Goal: Task Accomplishment & Management: Use online tool/utility

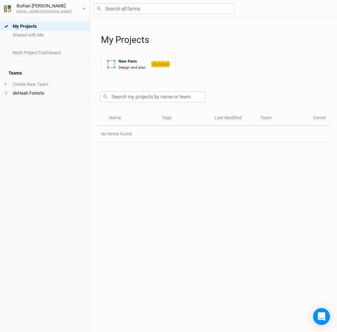
click at [145, 185] on div "Name Tags Last Modified Team Owner No items found" at bounding box center [213, 222] width 233 height 222
click at [26, 7] on div "[PERSON_NAME]" at bounding box center [44, 5] width 55 height 7
click at [45, 20] on button "User settings" at bounding box center [58, 22] width 56 height 9
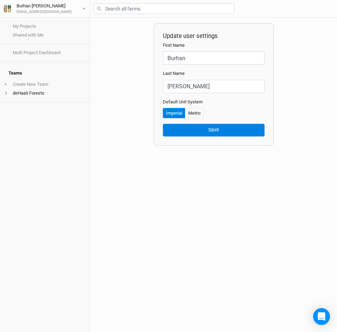
click at [106, 162] on div "Update user settings First Name Burhan Last Name Naseer Default Unit System Imp…" at bounding box center [213, 175] width 247 height 315
click at [290, 36] on div "Update user settings First Name Burhan Last Name Naseer Default Unit System Imp…" at bounding box center [213, 175] width 247 height 315
click at [8, 9] on icon "button" at bounding box center [7, 8] width 7 height 7
click at [17, 26] on link "My Projects" at bounding box center [45, 26] width 90 height 9
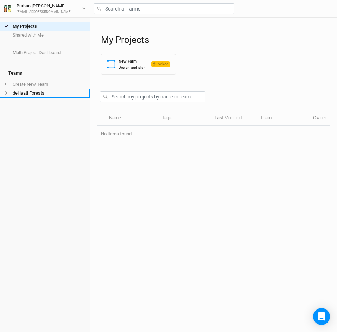
click at [8, 91] on li "deHaati Forests" at bounding box center [45, 93] width 90 height 9
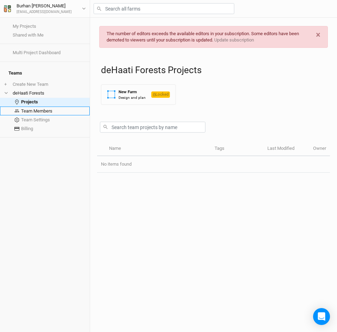
click at [39, 107] on link "Team Members" at bounding box center [45, 111] width 90 height 9
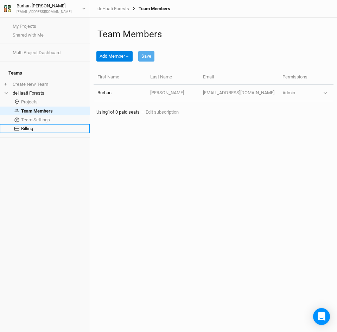
click at [27, 124] on link "Billing" at bounding box center [45, 128] width 90 height 9
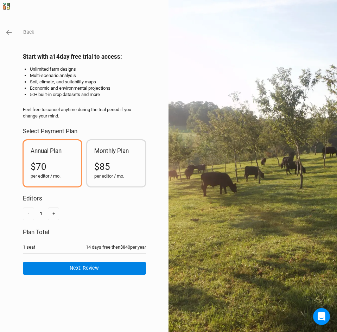
click at [112, 169] on div "$85" at bounding box center [116, 167] width 44 height 13
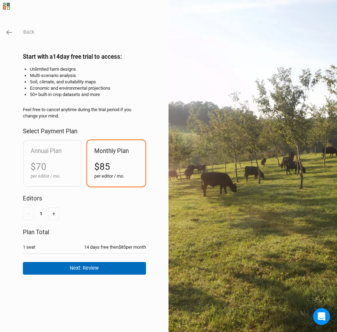
click at [73, 270] on button "Next: Review" at bounding box center [84, 268] width 123 height 12
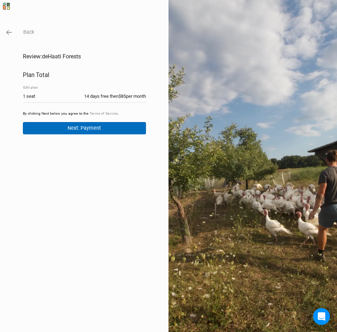
click at [70, 131] on button "Next: Payment" at bounding box center [84, 128] width 123 height 12
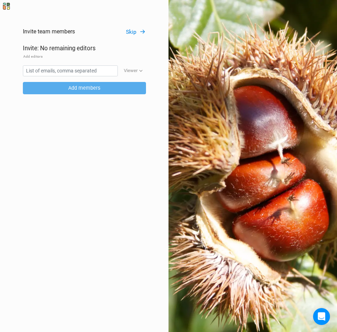
click at [160, 186] on div "Invite team members Skip Invite: No remaining editors Add editors Viewer Viewer…" at bounding box center [168, 166] width 337 height 332
click at [132, 32] on button "Skip" at bounding box center [136, 32] width 20 height 8
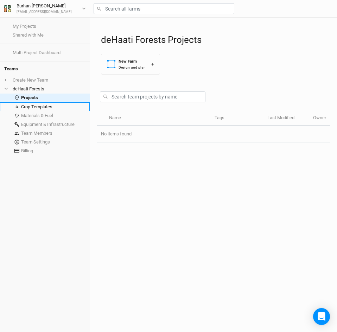
click at [35, 109] on link "Crop Templates" at bounding box center [45, 106] width 90 height 9
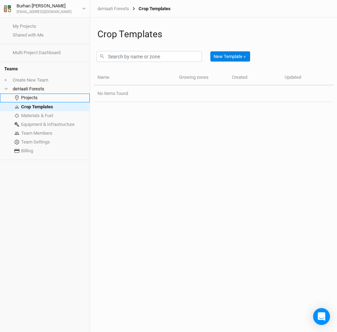
click at [23, 96] on link "Projects" at bounding box center [45, 98] width 90 height 9
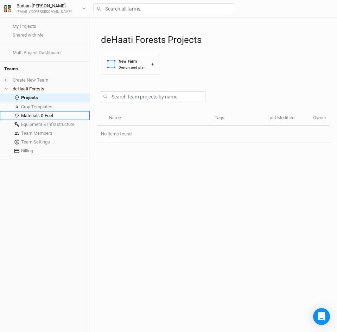
click at [29, 120] on link "Materials & Fuel" at bounding box center [45, 115] width 90 height 9
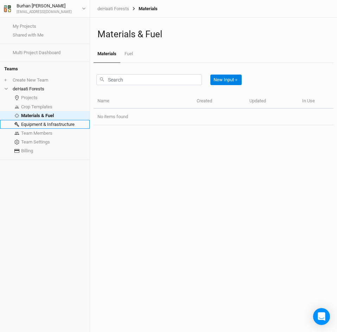
click at [28, 126] on link "Equipment & Infrastructure" at bounding box center [45, 124] width 90 height 9
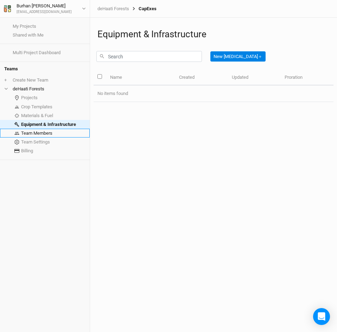
click at [26, 133] on link "Team Members" at bounding box center [45, 133] width 90 height 9
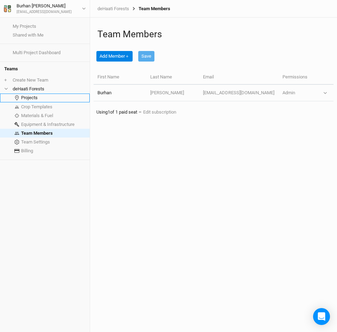
click at [30, 98] on link "Projects" at bounding box center [45, 98] width 90 height 9
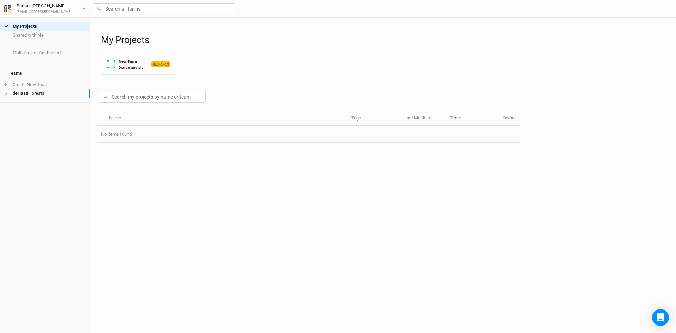
click at [5, 91] on icon at bounding box center [6, 93] width 4 height 4
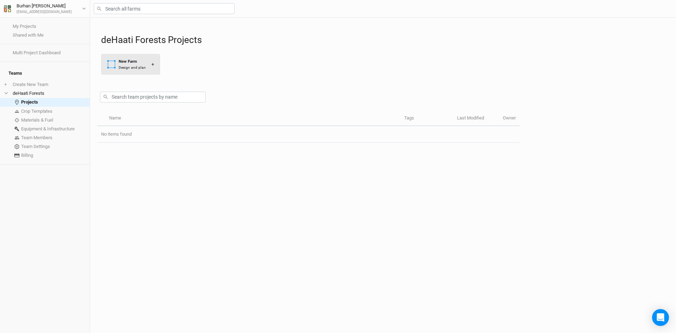
click at [151, 64] on div "+" at bounding box center [152, 64] width 3 height 7
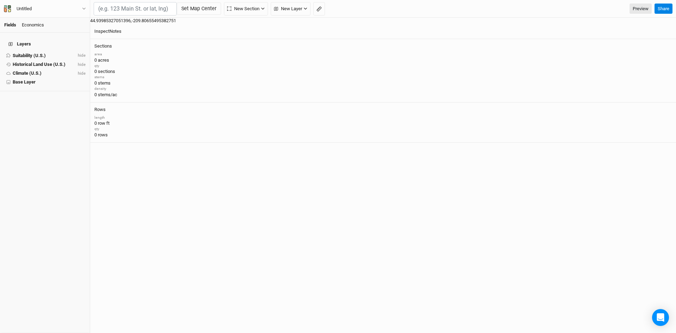
click at [152, 12] on input "text" at bounding box center [135, 8] width 83 height 13
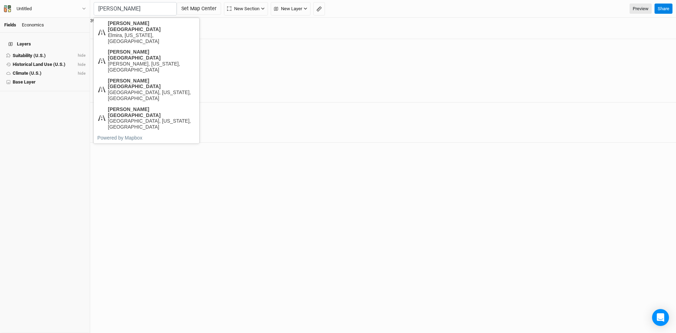
click at [139, 10] on input "[PERSON_NAME]" at bounding box center [135, 8] width 83 height 13
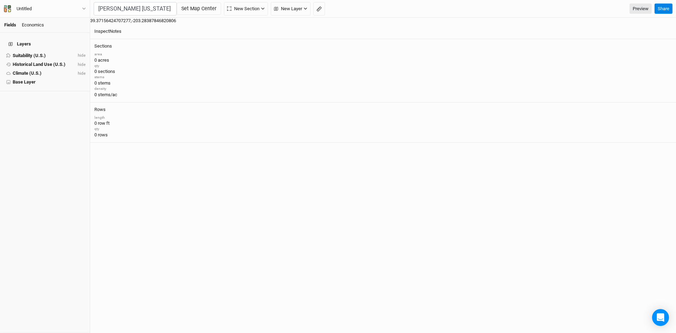
click at [127, 94] on div "[US_STATE] Highway 56" at bounding box center [152, 97] width 88 height 6
type input "[US_STATE][GEOGRAPHIC_DATA][PERSON_NAME][US_STATE], [GEOGRAPHIC_DATA]"
click at [662, 63] on span "Zoom out" at bounding box center [667, 64] width 10 height 10
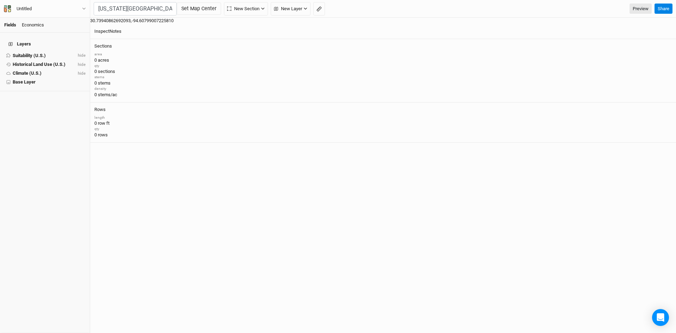
click at [662, 64] on span "Zoom out" at bounding box center [667, 64] width 10 height 10
click at [662, 56] on span "Zoom in" at bounding box center [667, 54] width 10 height 10
click at [662, 54] on span "Zoom in" at bounding box center [667, 54] width 10 height 10
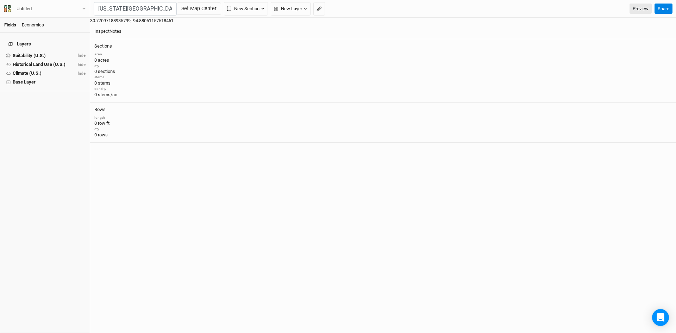
click at [662, 51] on span "Zoom in" at bounding box center [667, 54] width 10 height 10
click at [662, 57] on span "Zoom in" at bounding box center [667, 54] width 10 height 10
click at [302, 6] on span "New Layer" at bounding box center [288, 8] width 28 height 7
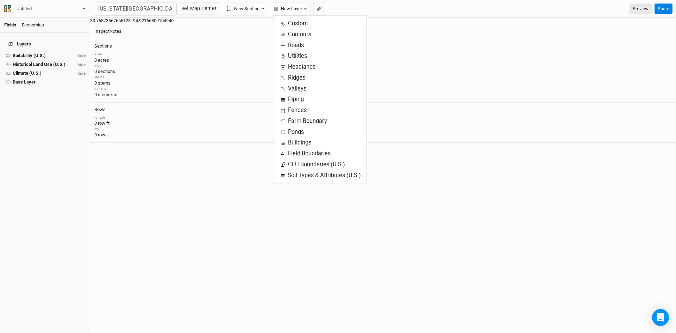
click at [84, 8] on icon "button" at bounding box center [84, 9] width 4 height 4
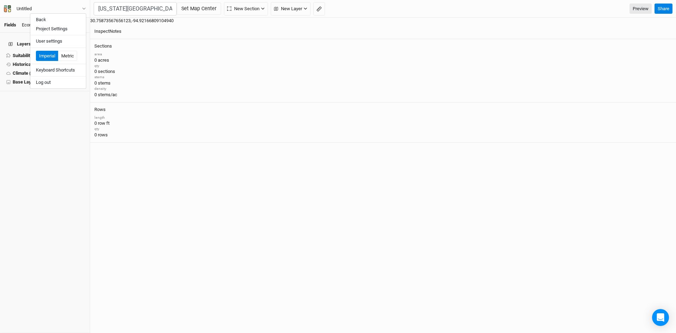
click at [23, 151] on div "Layers Suitability (U.S.) hide Historical Land Use (U.S.) hide Climate (U.S.) h…" at bounding box center [45, 183] width 90 height 300
drag, startPoint x: 31, startPoint y: 106, endPoint x: 37, endPoint y: 90, distance: 17.5
click at [37, 90] on div "Layers Suitability (U.S.) hide Historical Land Use (U.S.) hide Climate (U.S.) h…" at bounding box center [45, 183] width 90 height 300
drag, startPoint x: 47, startPoint y: 104, endPoint x: 42, endPoint y: 105, distance: 5.4
click at [42, 105] on div "Layers Suitability (U.S.) hide Historical Land Use (U.S.) hide Climate (U.S.) h…" at bounding box center [45, 183] width 90 height 300
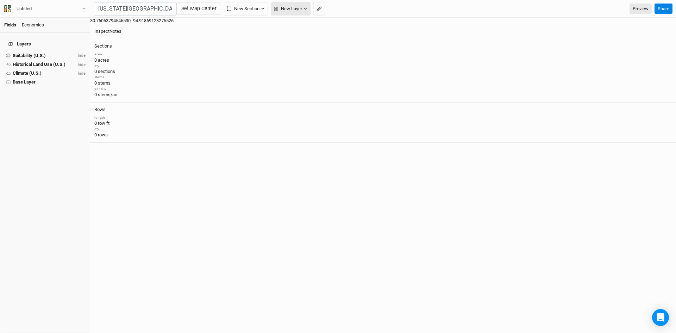
click at [301, 7] on span "New Layer" at bounding box center [288, 8] width 28 height 7
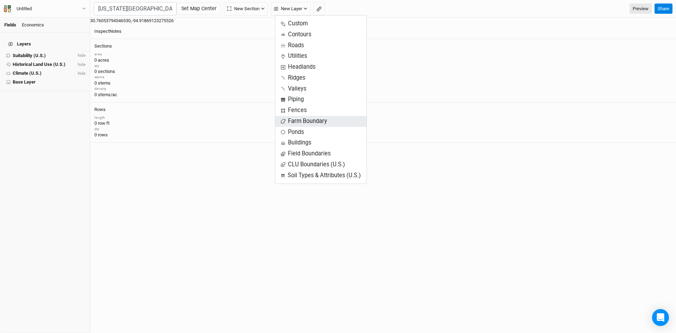
click at [304, 120] on span "Farm Boundary" at bounding box center [321, 121] width 80 height 8
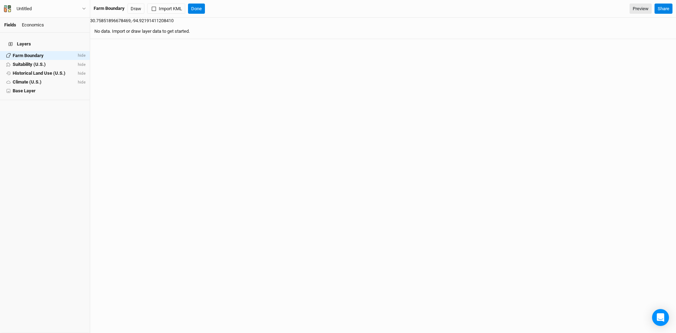
drag, startPoint x: 46, startPoint y: 47, endPoint x: 639, endPoint y: 111, distance: 596.9
click at [639, 39] on div "No data. Import or draw layer data to get started." at bounding box center [383, 31] width 586 height 15
click at [166, 11] on button "Import KML" at bounding box center [166, 9] width 38 height 11
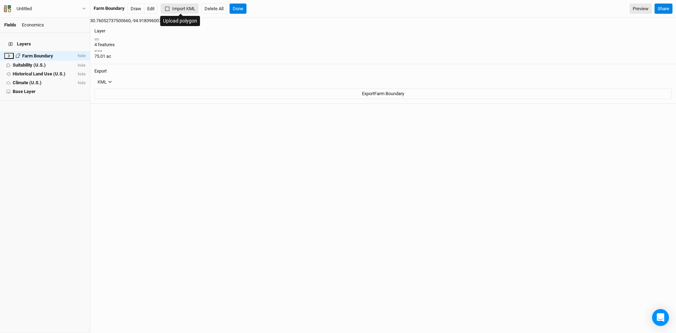
click at [169, 7] on icon "button" at bounding box center [167, 9] width 4 height 4
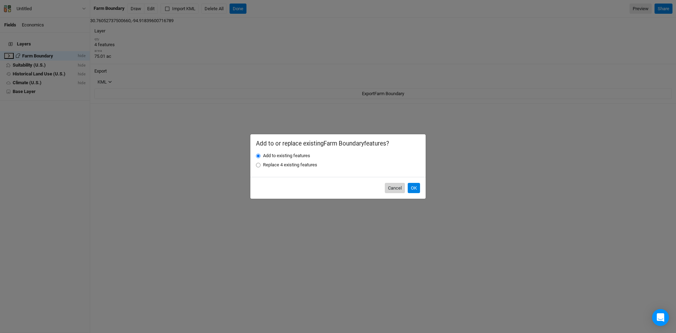
click at [397, 187] on button "Cancel" at bounding box center [395, 188] width 20 height 11
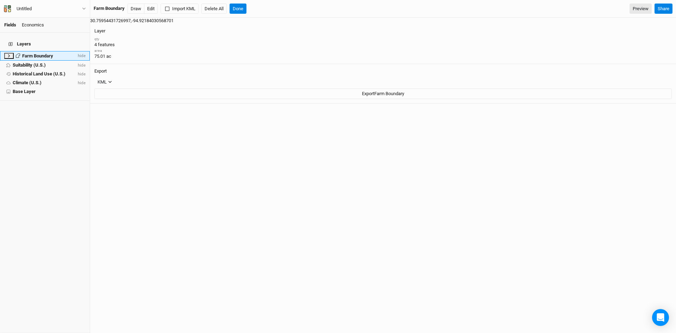
click at [8, 54] on icon at bounding box center [9, 55] width 2 height 3
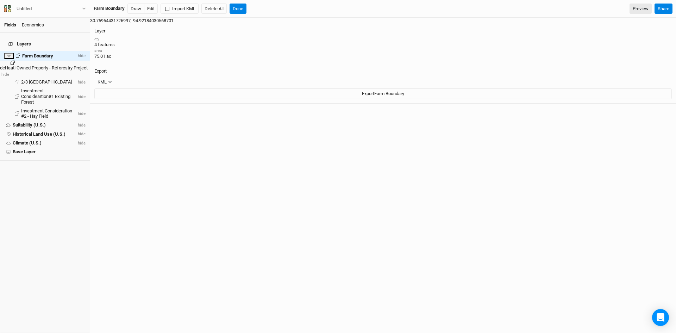
click at [25, 65] on span "deHaati Owned Property - Reforestry Project" at bounding box center [44, 67] width 88 height 5
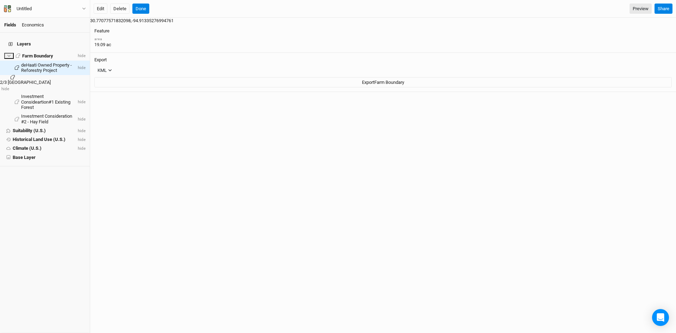
click at [29, 80] on span "2/3 Acre Pond" at bounding box center [25, 82] width 51 height 5
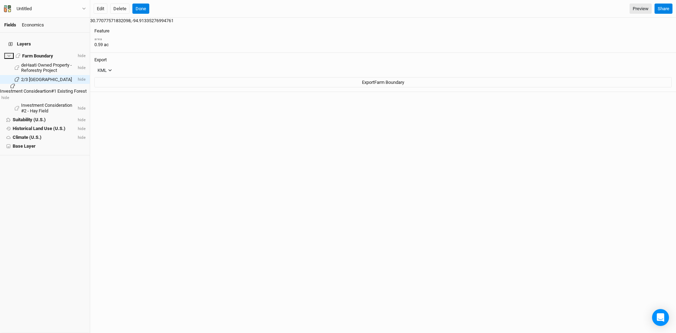
click at [35, 88] on span "Investment Consideartion#1 Existing Forest" at bounding box center [43, 90] width 87 height 5
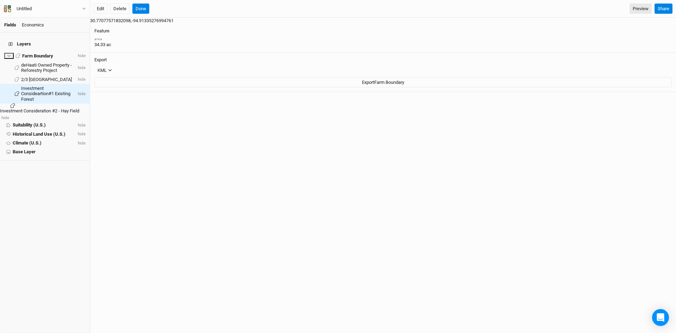
click at [34, 108] on span "Investment Consideration #2 - Hay Field" at bounding box center [39, 110] width 79 height 5
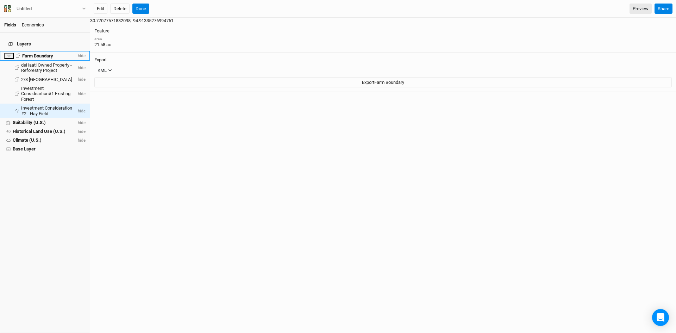
click at [7, 55] on icon at bounding box center [8, 56] width 3 height 2
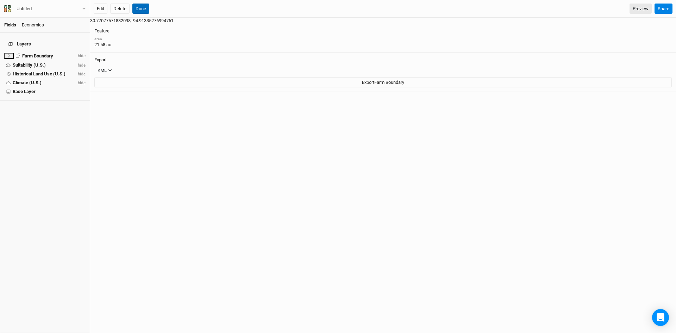
click at [142, 10] on button "Done" at bounding box center [140, 9] width 17 height 11
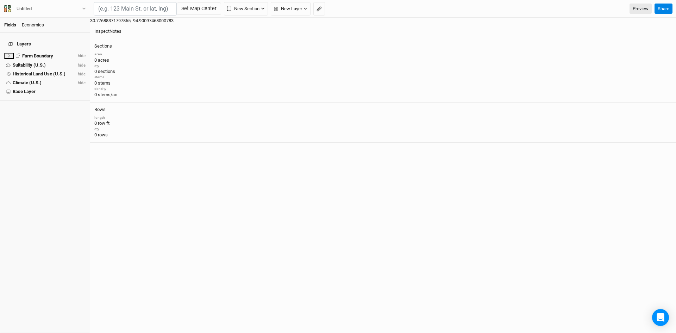
click at [295, 15] on div "Set Map Center New Section Grid Line Keyline Beta Upload New Layer Custom Conto…" at bounding box center [383, 9] width 586 height 18
click at [302, 10] on span "New Layer" at bounding box center [288, 8] width 28 height 7
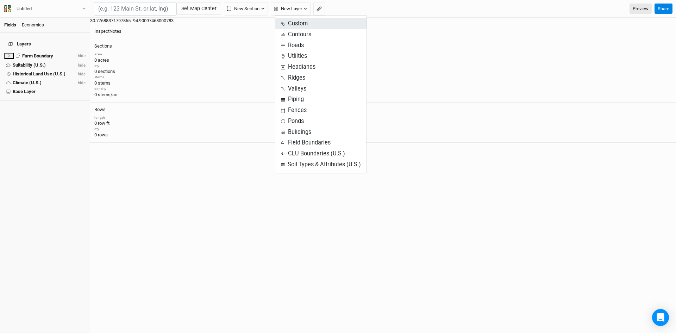
click at [303, 25] on span "Custom" at bounding box center [321, 24] width 80 height 8
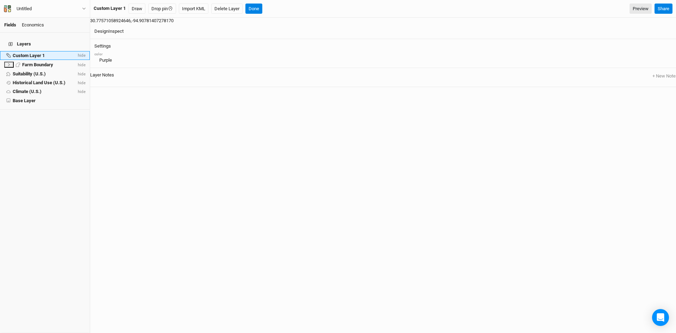
click at [45, 53] on div "Custom Layer 1" at bounding box center [29, 56] width 32 height 6
drag, startPoint x: 42, startPoint y: 48, endPoint x: 25, endPoint y: 7, distance: 44.1
click at [25, 7] on div "Untitled" at bounding box center [24, 8] width 15 height 7
click at [43, 31] on button "Project Settings" at bounding box center [58, 28] width 56 height 9
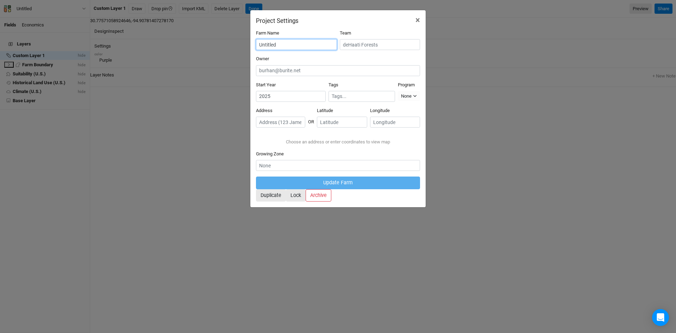
drag, startPoint x: 294, startPoint y: 46, endPoint x: 221, endPoint y: 34, distance: 74.2
click at [221, 34] on div "Project Settings × Farm Name Untitled Team Owner Start Year 2025 Tags Program N…" at bounding box center [338, 166] width 676 height 333
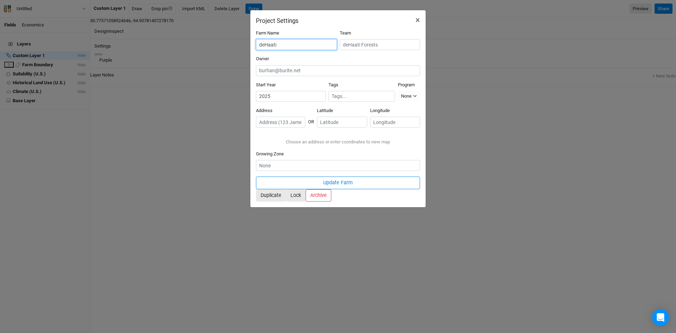
type input "deHaati"
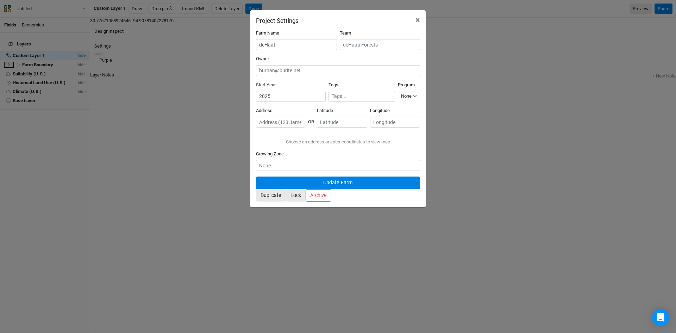
click at [330, 189] on button "Update Farm" at bounding box center [338, 182] width 164 height 12
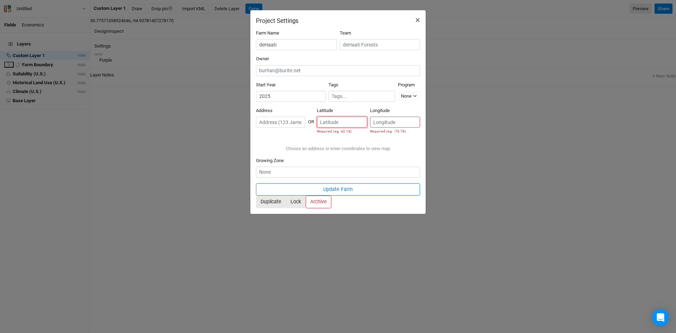
click at [355, 117] on input "number" at bounding box center [342, 122] width 50 height 11
type input "30.775710589246"
click at [405, 117] on input "number" at bounding box center [395, 122] width 50 height 11
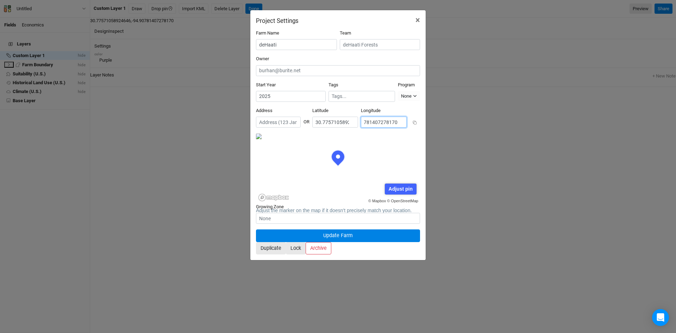
scroll to position [0, 19]
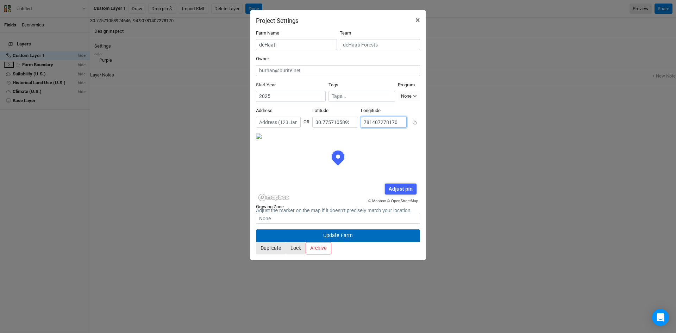
type input "-94.90781407278170"
click at [330, 229] on button "Update Farm" at bounding box center [338, 235] width 164 height 12
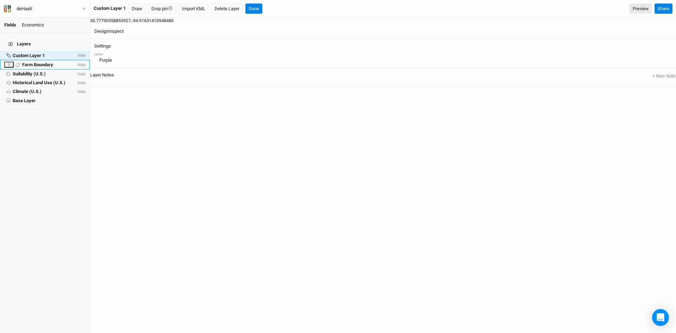
click at [27, 63] on li "Farm Boundary hide" at bounding box center [45, 65] width 90 height 10
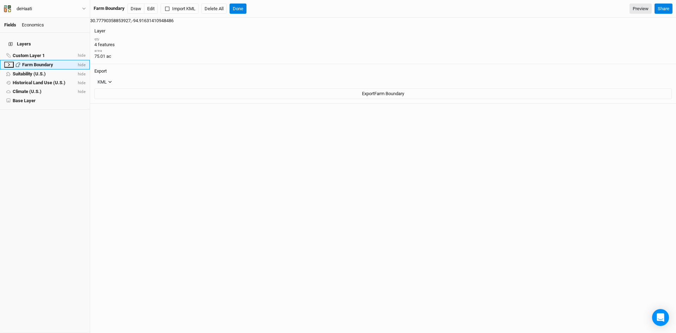
click at [25, 62] on span "Farm Boundary" at bounding box center [37, 64] width 31 height 5
click at [7, 63] on icon at bounding box center [9, 65] width 4 height 4
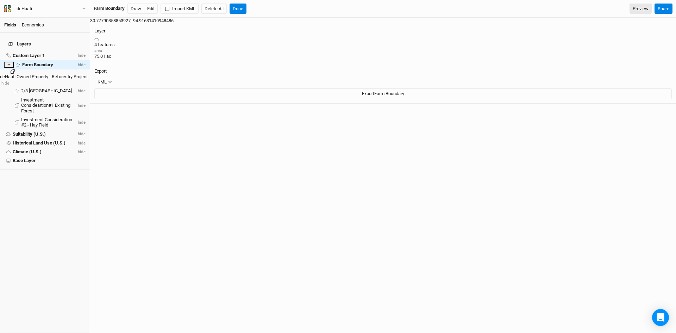
click at [28, 74] on span "deHaati Owned Property - Reforestry Project" at bounding box center [44, 76] width 88 height 5
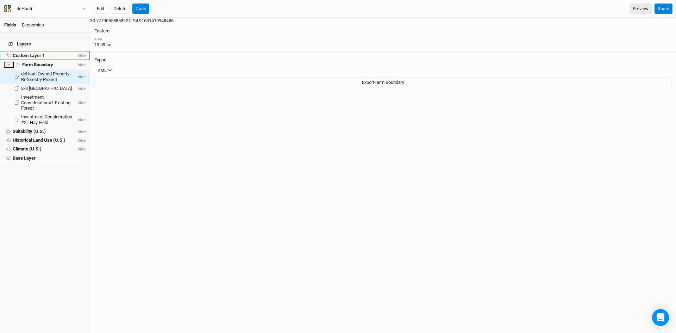
click at [31, 53] on span "Custom Layer 1" at bounding box center [29, 55] width 32 height 5
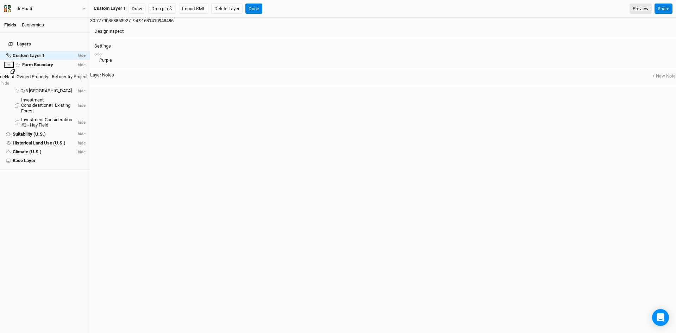
click at [32, 72] on li "deHaati Owned Property - Reforestry Project hide" at bounding box center [45, 77] width 90 height 17
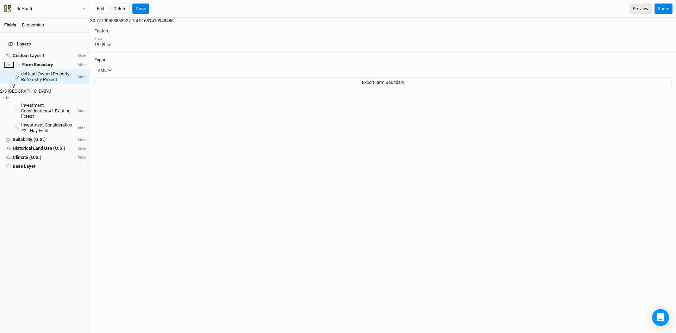
click at [29, 88] on span "2/3 Acre Pond" at bounding box center [25, 90] width 51 height 5
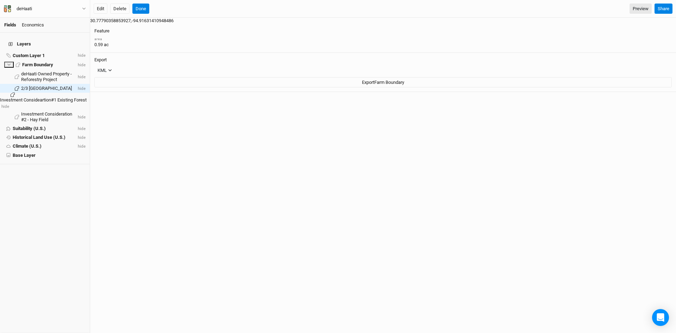
click at [34, 97] on span "Investment Consideartion#1 Existing Forest" at bounding box center [43, 99] width 87 height 5
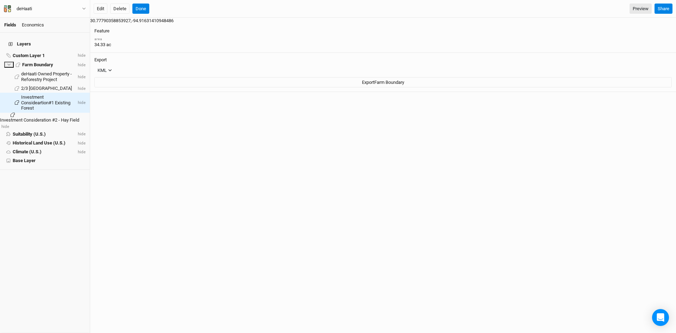
click at [36, 117] on span "Investment Consideration #2 - Hay Field" at bounding box center [39, 119] width 79 height 5
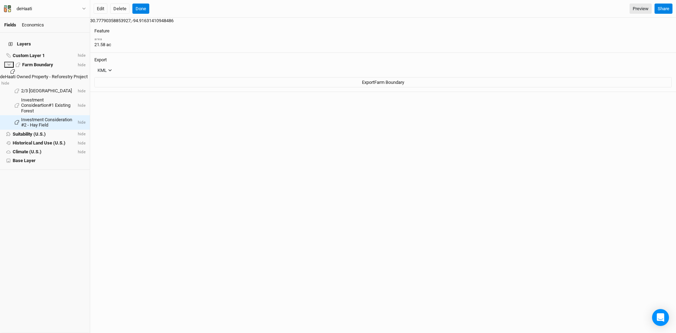
click at [36, 74] on span "deHaati Owned Property - Reforestry Project" at bounding box center [44, 76] width 88 height 5
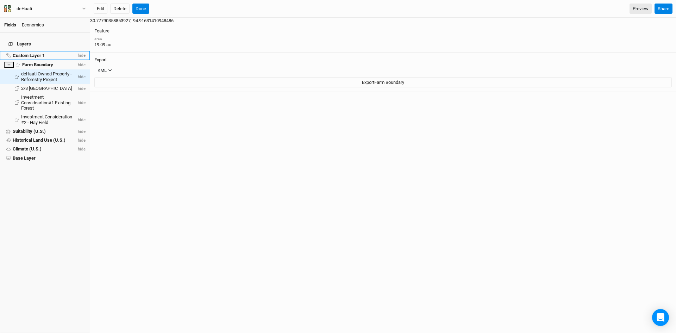
click at [25, 53] on span "Custom Layer 1" at bounding box center [29, 55] width 32 height 5
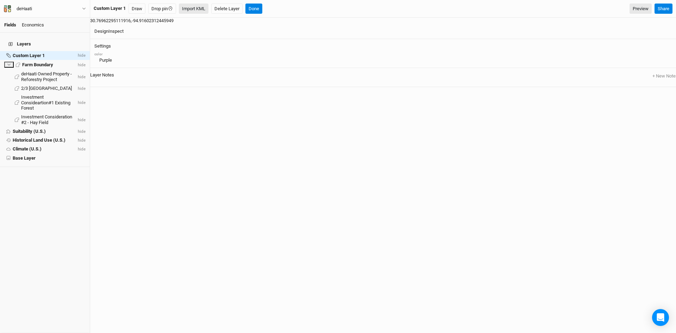
drag, startPoint x: 46, startPoint y: 60, endPoint x: 193, endPoint y: 10, distance: 155.7
click at [193, 10] on button "Import KML" at bounding box center [194, 9] width 30 height 11
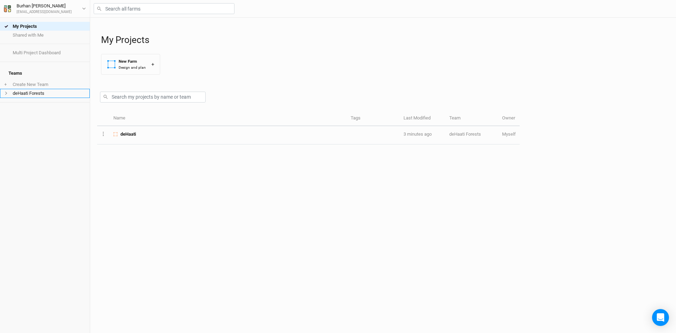
click at [5, 91] on icon at bounding box center [6, 93] width 4 height 4
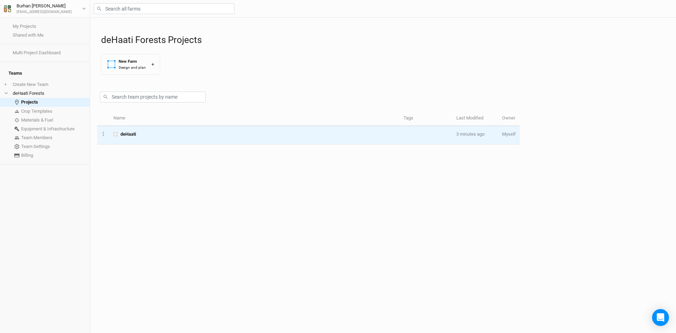
click at [118, 132] on div "deHaati" at bounding box center [254, 134] width 282 height 6
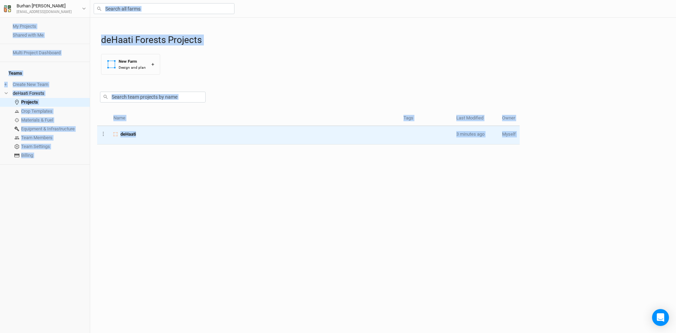
click at [118, 132] on div "My Projects Shared with Me Multi Project Dashboard Teams + Create New Team deHa…" at bounding box center [338, 166] width 676 height 333
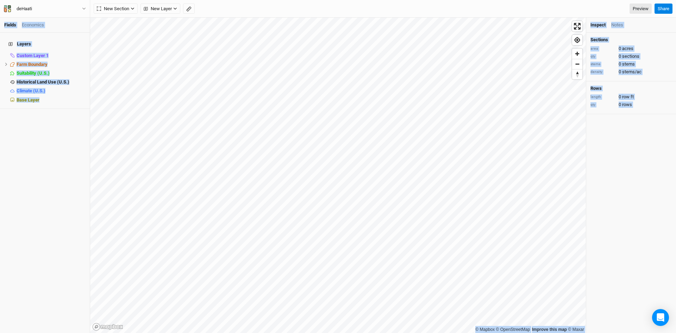
drag, startPoint x: 118, startPoint y: 132, endPoint x: 74, endPoint y: 123, distance: 44.6
click at [74, 123] on div "Fields Economics Layers Custom Layer 1 hide Farm Boundary hide Suitability (U.S…" at bounding box center [338, 166] width 676 height 333
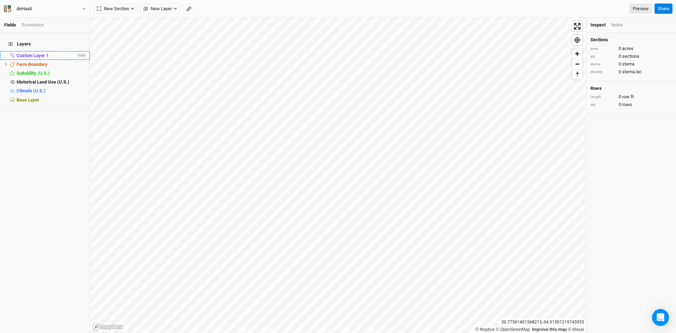
click at [35, 53] on span "Custom Layer 1" at bounding box center [33, 55] width 32 height 5
click at [201, 9] on button "Import KML" at bounding box center [194, 9] width 30 height 11
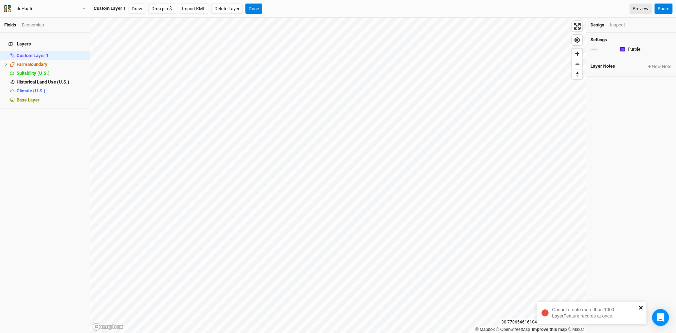
click at [640, 307] on icon "close" at bounding box center [641, 308] width 4 height 4
drag, startPoint x: 45, startPoint y: 59, endPoint x: 33, endPoint y: 59, distance: 12.0
click at [33, 62] on span "Farm Boundary" at bounding box center [32, 64] width 31 height 5
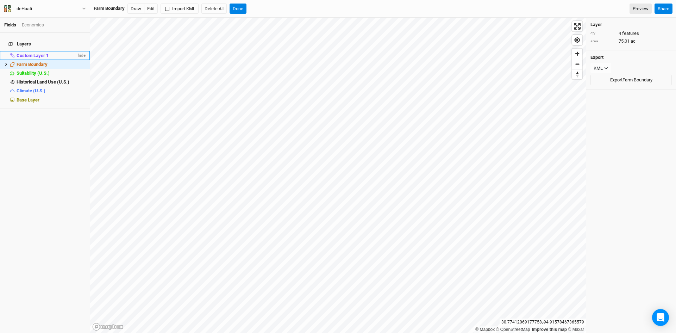
click at [33, 53] on span "Custom Layer 1" at bounding box center [33, 55] width 32 height 5
click at [36, 62] on span "Farm Boundary" at bounding box center [32, 64] width 31 height 5
click at [41, 53] on span "Custom Layer 1" at bounding box center [33, 55] width 32 height 5
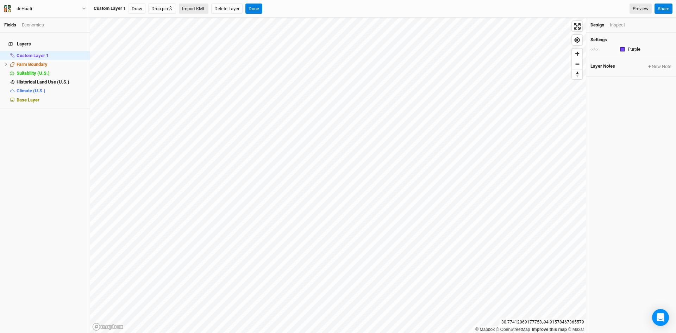
click at [187, 8] on button "Import KML" at bounding box center [194, 9] width 30 height 11
click at [578, 52] on span "Zoom in" at bounding box center [577, 54] width 10 height 10
click at [578, 55] on span "Zoom in" at bounding box center [577, 54] width 10 height 10
click at [575, 67] on span "Zoom out" at bounding box center [577, 64] width 10 height 10
